Goal: Information Seeking & Learning: Learn about a topic

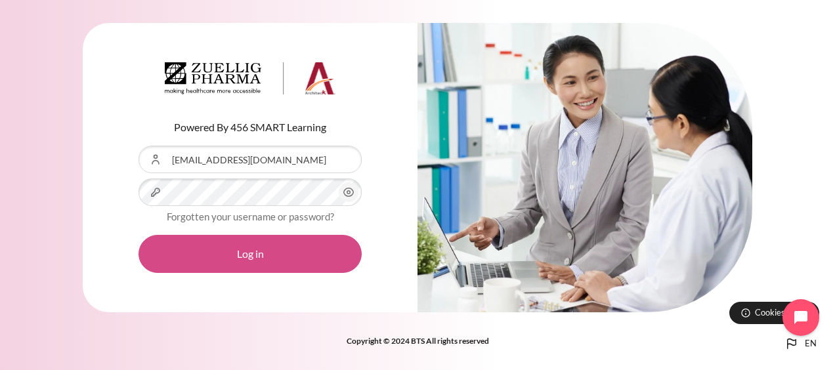
click at [250, 255] on button "Log in" at bounding box center [250, 254] width 223 height 38
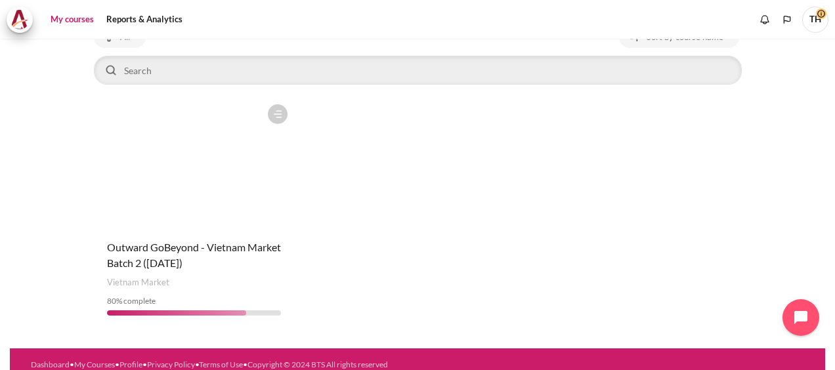
scroll to position [109, 0]
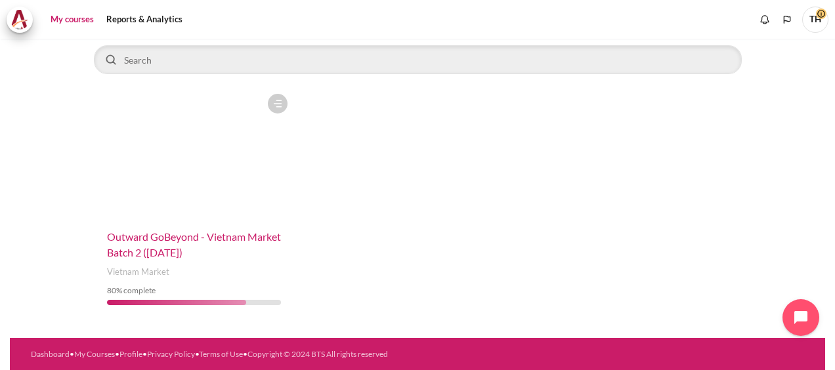
click at [161, 240] on span "Outward GoBeyond - Vietnam Market Batch 2 ([DATE])" at bounding box center [194, 244] width 174 height 28
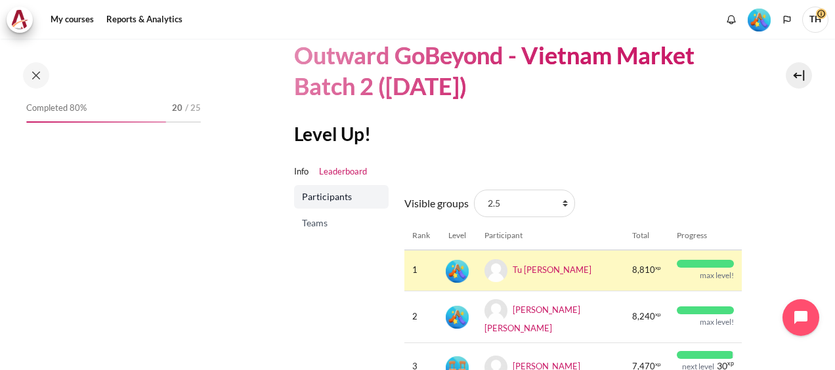
scroll to position [197, 0]
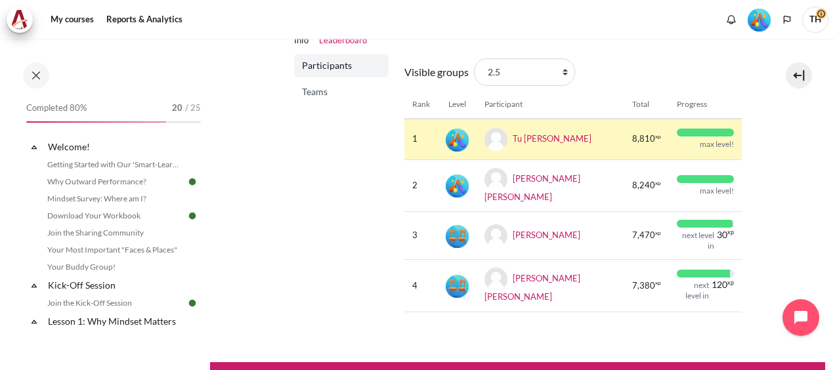
click at [314, 93] on span "Teams" at bounding box center [342, 91] width 81 height 13
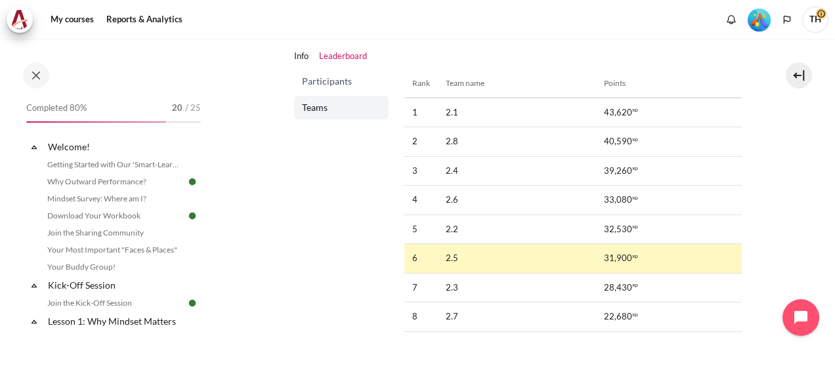
scroll to position [197, 0]
